Goal: Communication & Community: Answer question/provide support

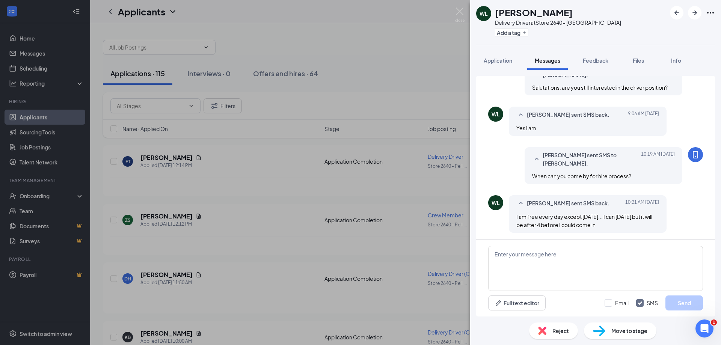
scroll to position [44, 0]
click at [536, 247] on textarea at bounding box center [595, 268] width 215 height 45
type textarea "any time thursday is fine"
click at [691, 299] on button "Send" at bounding box center [684, 302] width 38 height 15
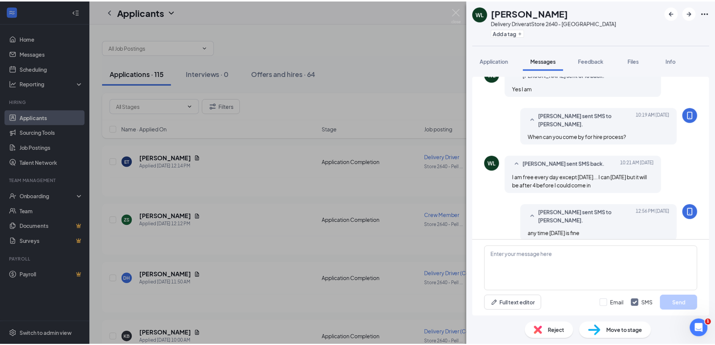
scroll to position [92, 0]
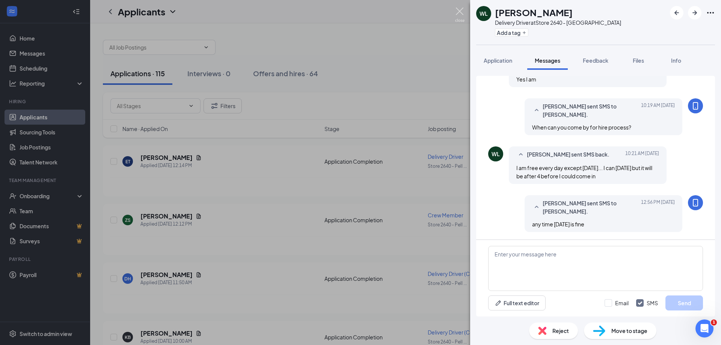
click at [460, 16] on img at bounding box center [459, 15] width 9 height 15
